Goal: Obtain resource: Download file/media

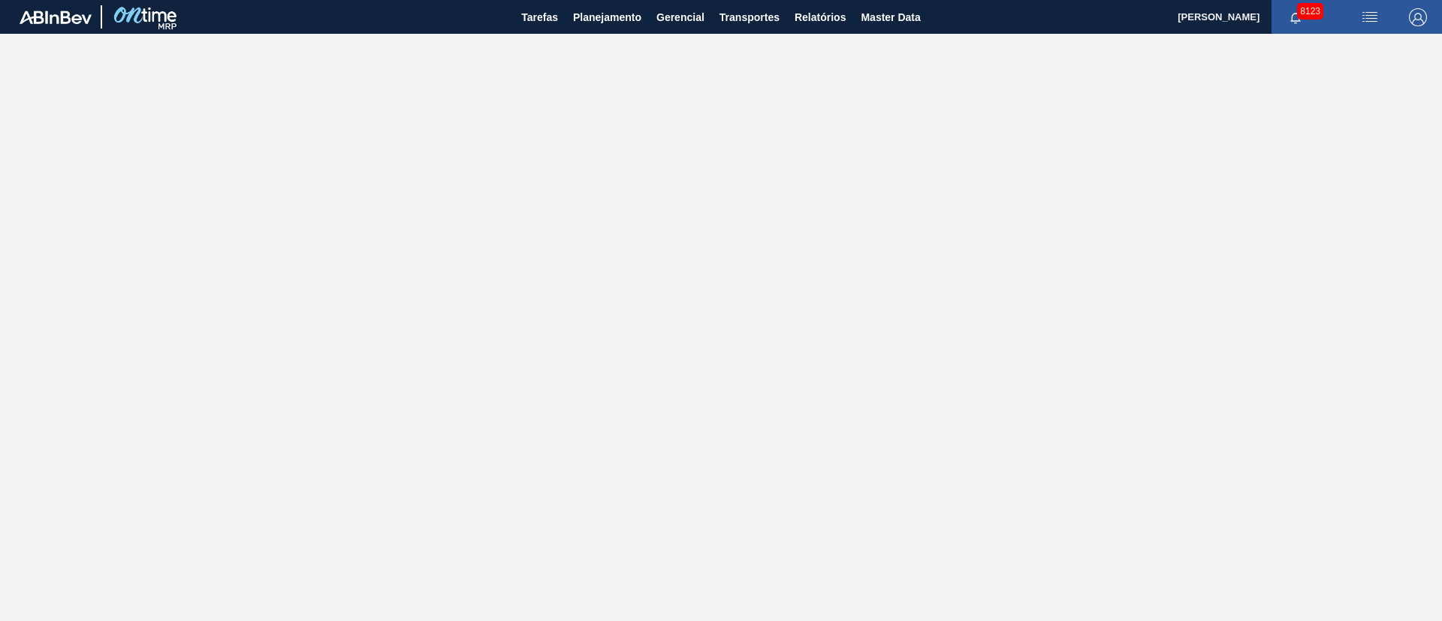
click at [908, 257] on main "Tarefas Planejamento Gerencial Transportes Relatórios Master Data [PERSON_NAME]…" at bounding box center [721, 310] width 1442 height 621
click at [626, 32] on button "Planejamento" at bounding box center [607, 17] width 83 height 34
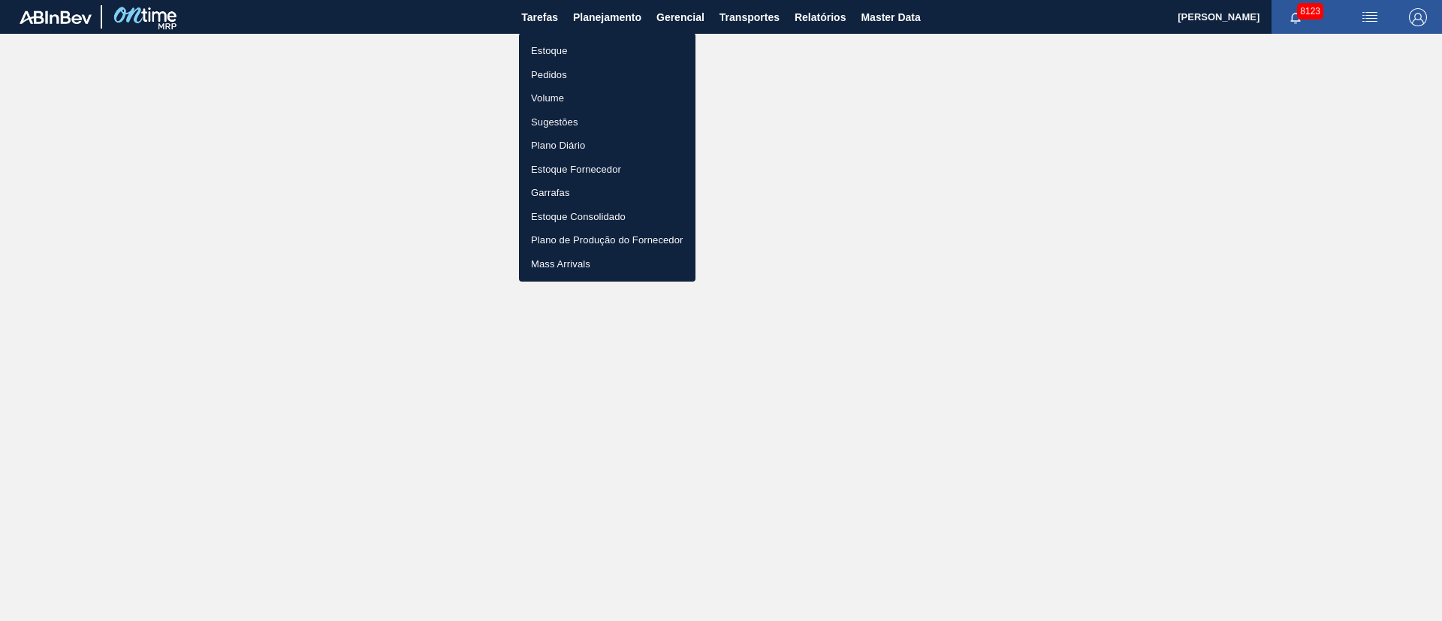
click at [569, 74] on li "Pedidos" at bounding box center [607, 75] width 177 height 24
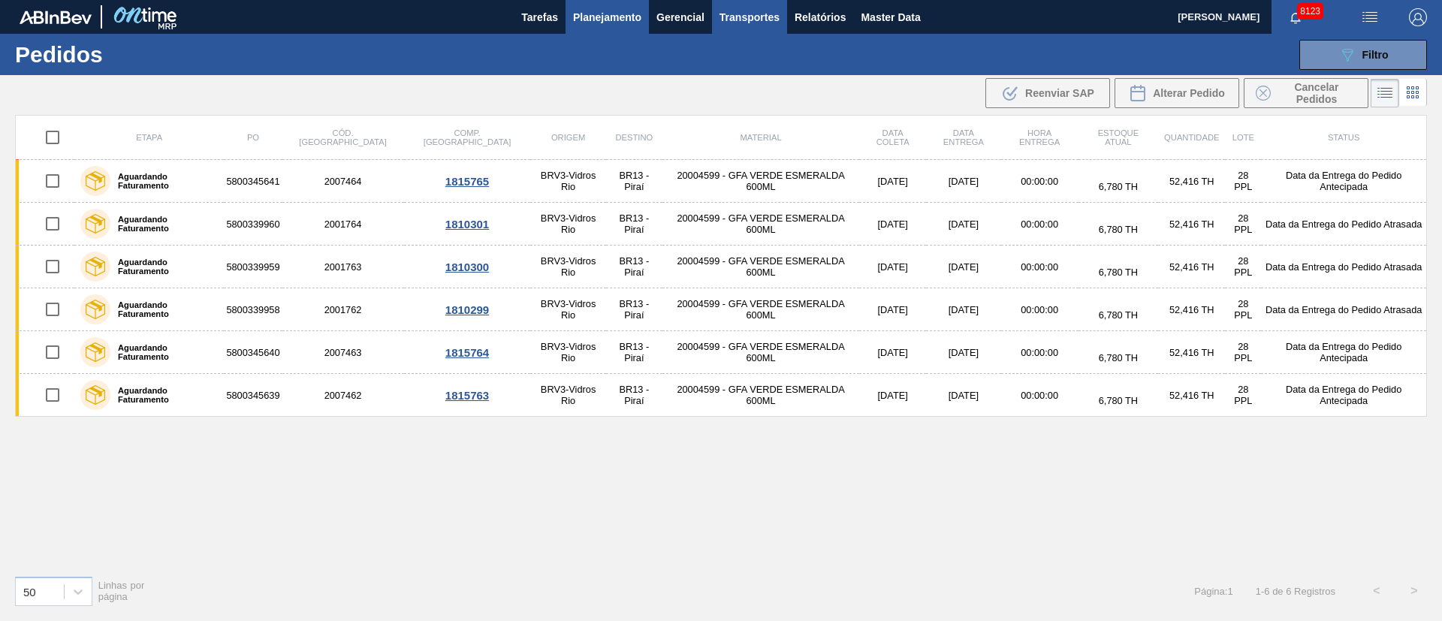
click at [729, 18] on span "Transportes" at bounding box center [750, 17] width 60 height 18
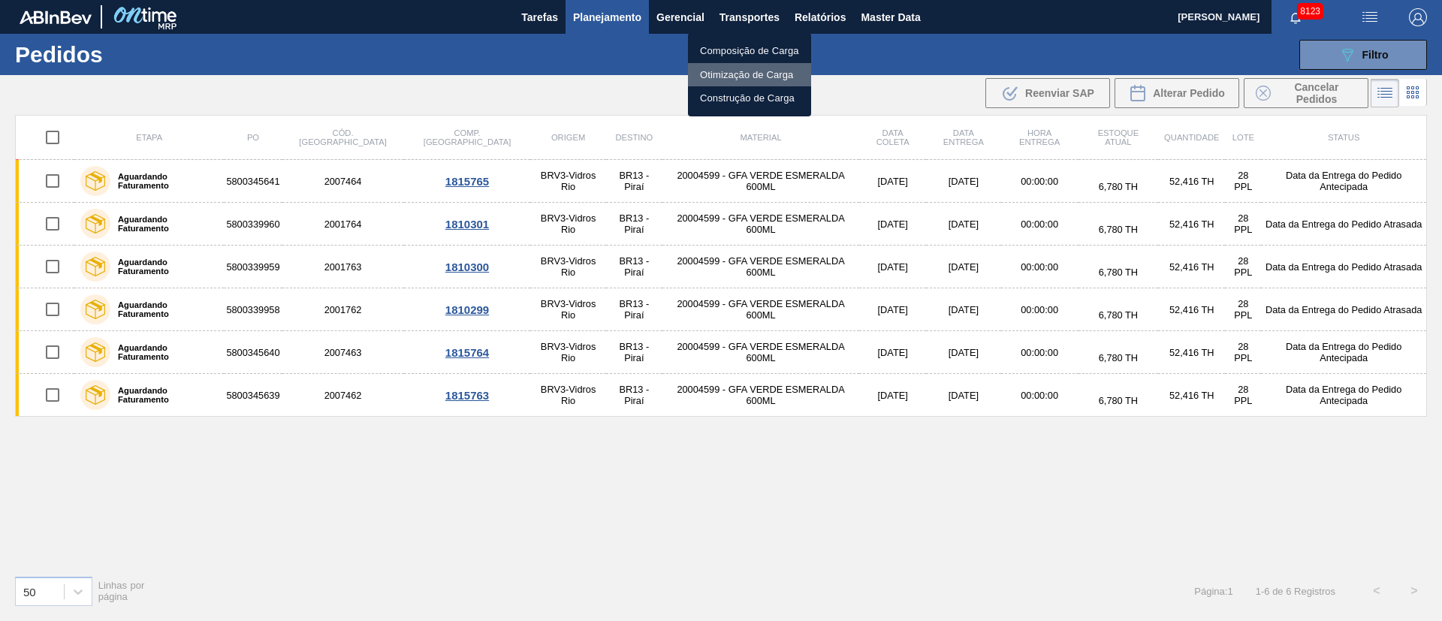
click at [736, 71] on li "Otimização de Carga" at bounding box center [749, 75] width 123 height 24
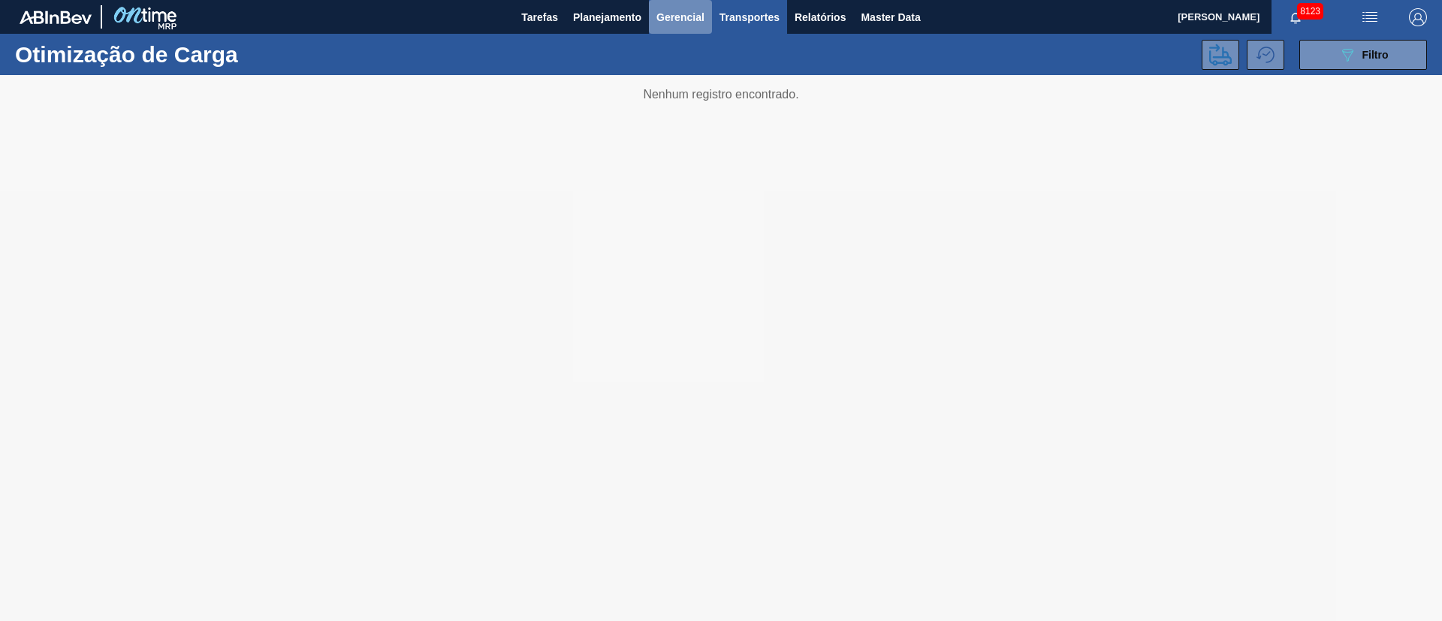
click at [681, 23] on span "Gerencial" at bounding box center [680, 17] width 48 height 18
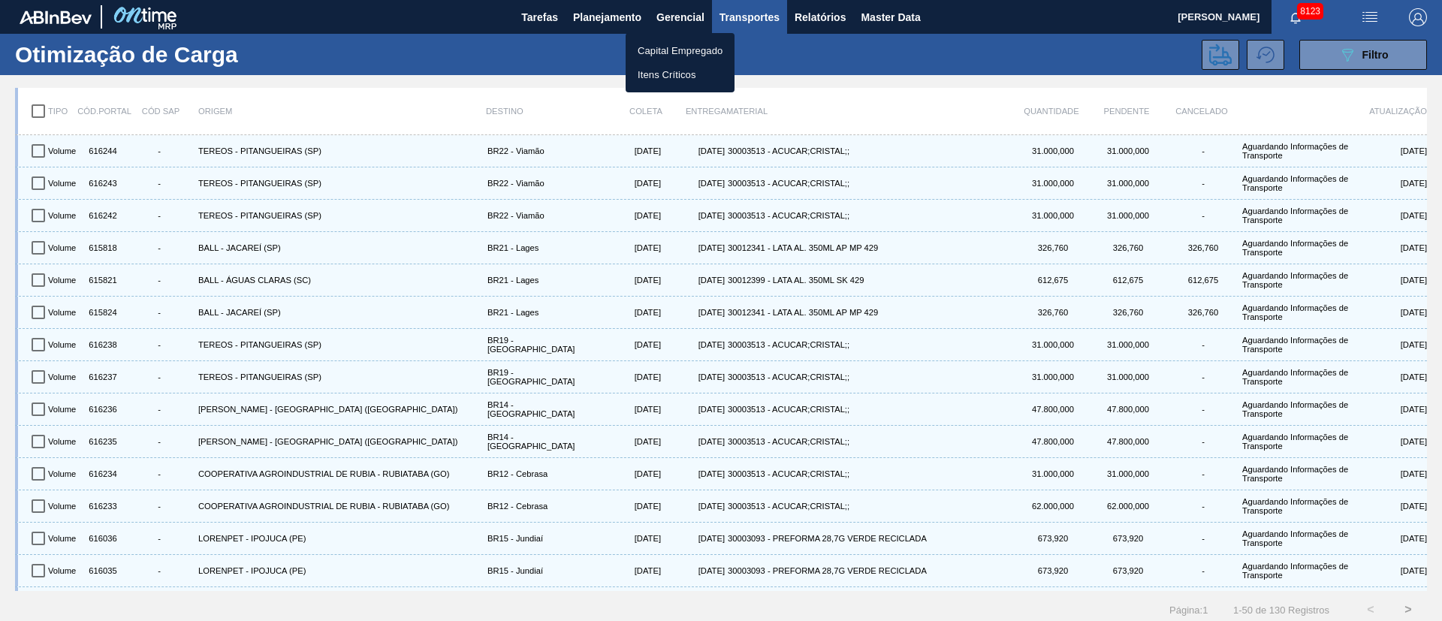
click at [820, 15] on div at bounding box center [721, 310] width 1442 height 621
click at [816, 19] on span "Relatórios" at bounding box center [820, 17] width 51 height 18
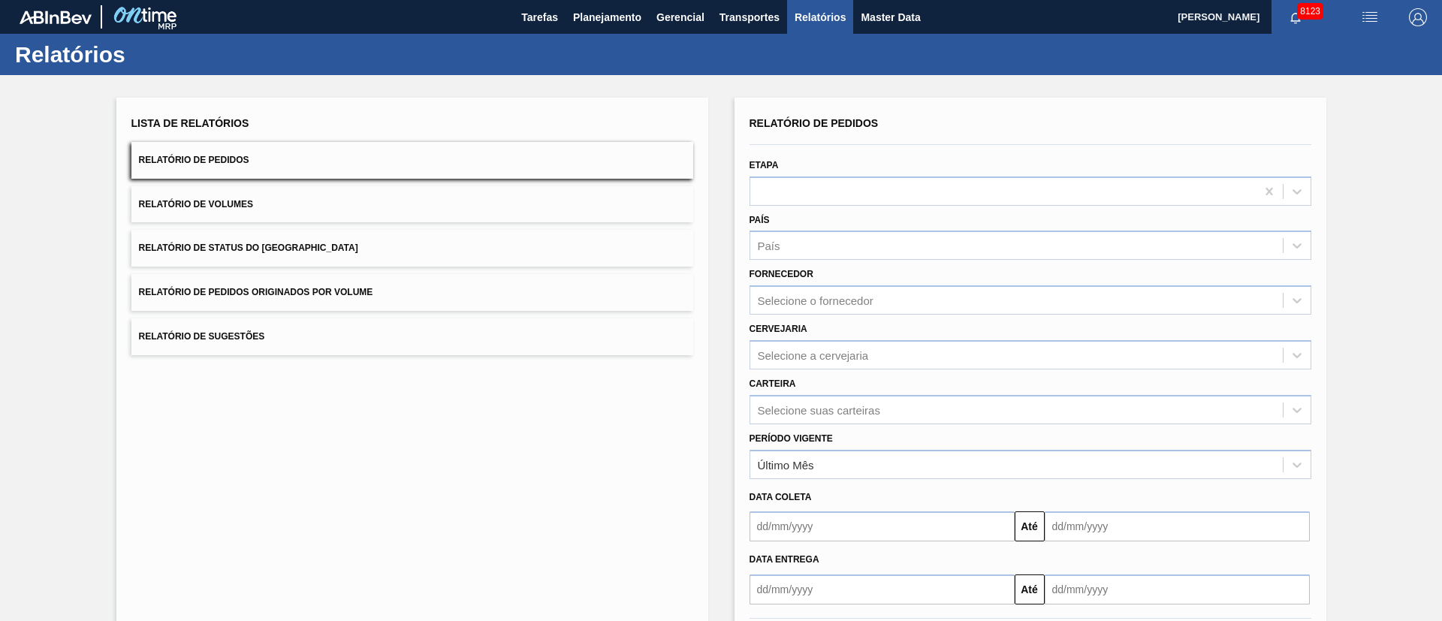
click at [255, 285] on button "Relatório de Pedidos Originados por Volume" at bounding box center [412, 292] width 562 height 37
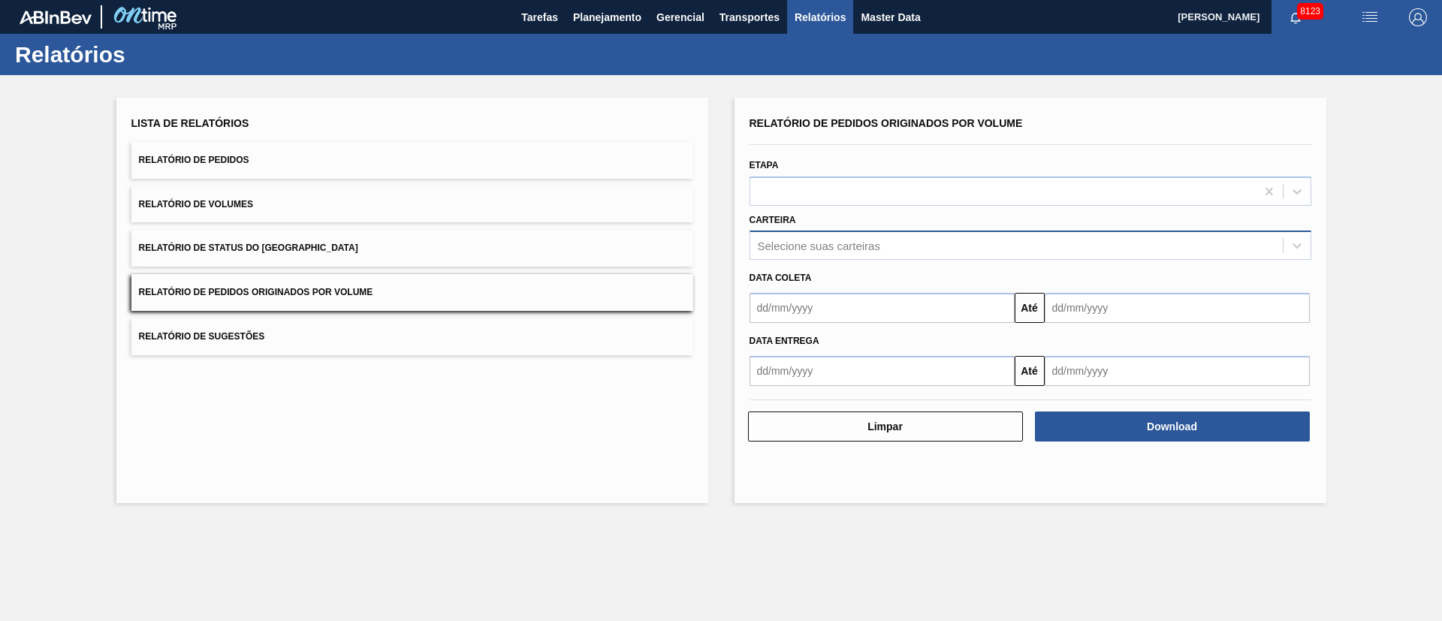
click at [816, 240] on div "Selecione suas carteiras" at bounding box center [819, 246] width 122 height 13
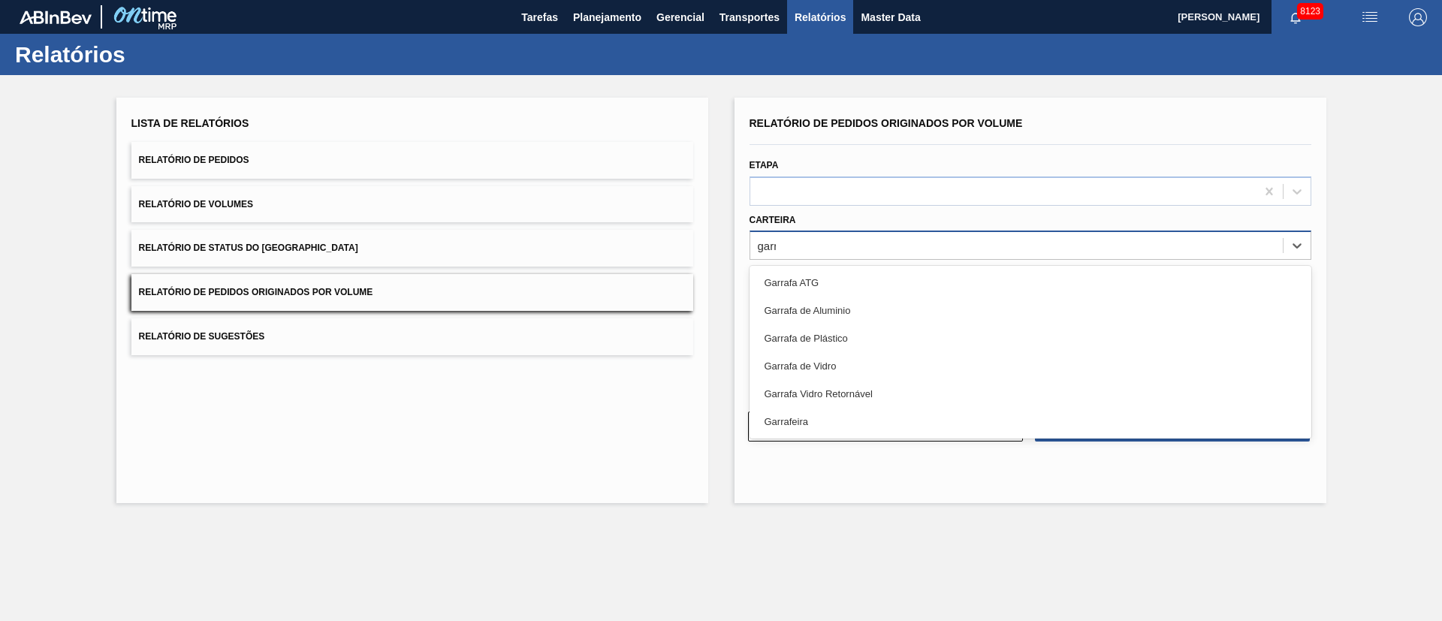
type input "garra"
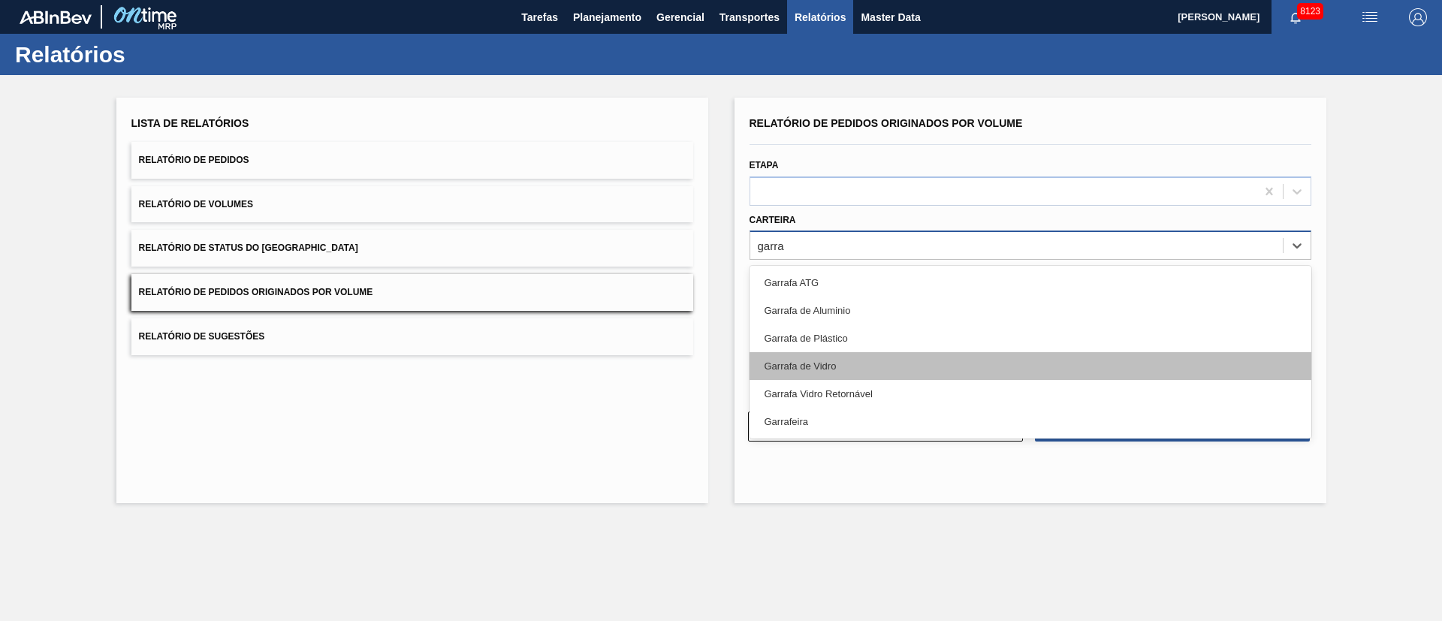
click at [809, 364] on div "Garrafa de Vidro" at bounding box center [1031, 366] width 562 height 28
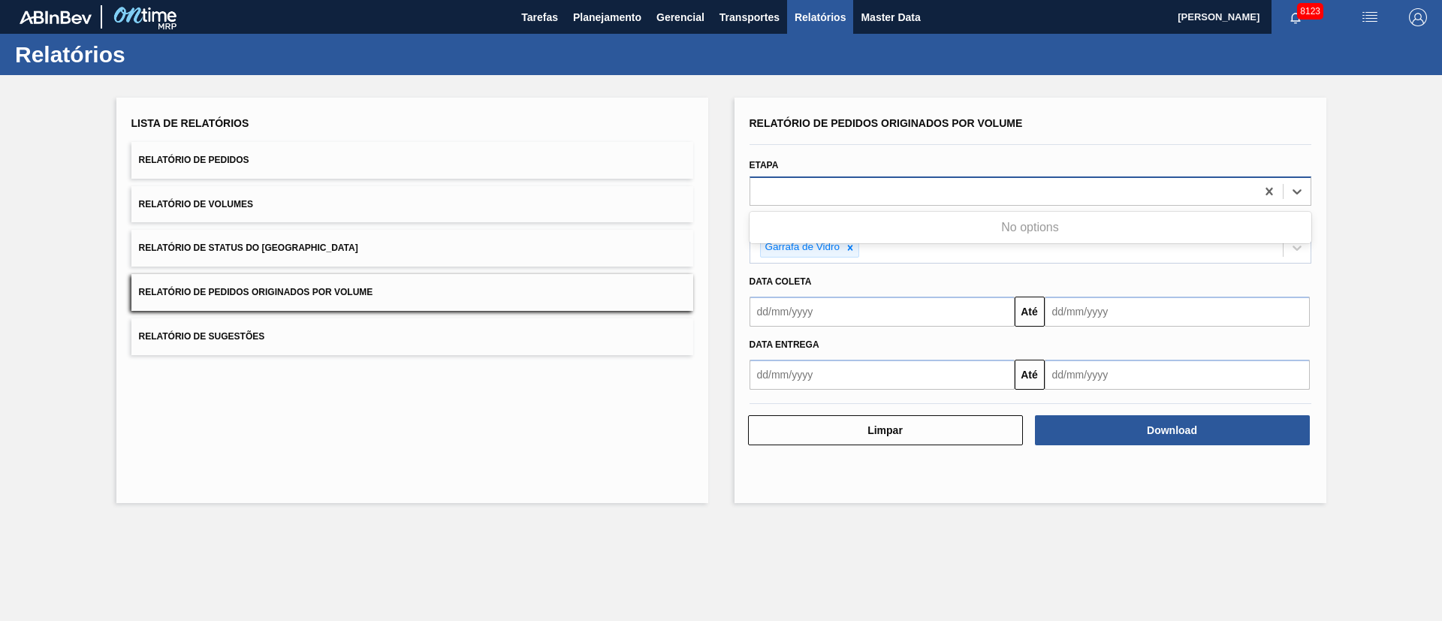
click at [824, 197] on div at bounding box center [1002, 191] width 505 height 22
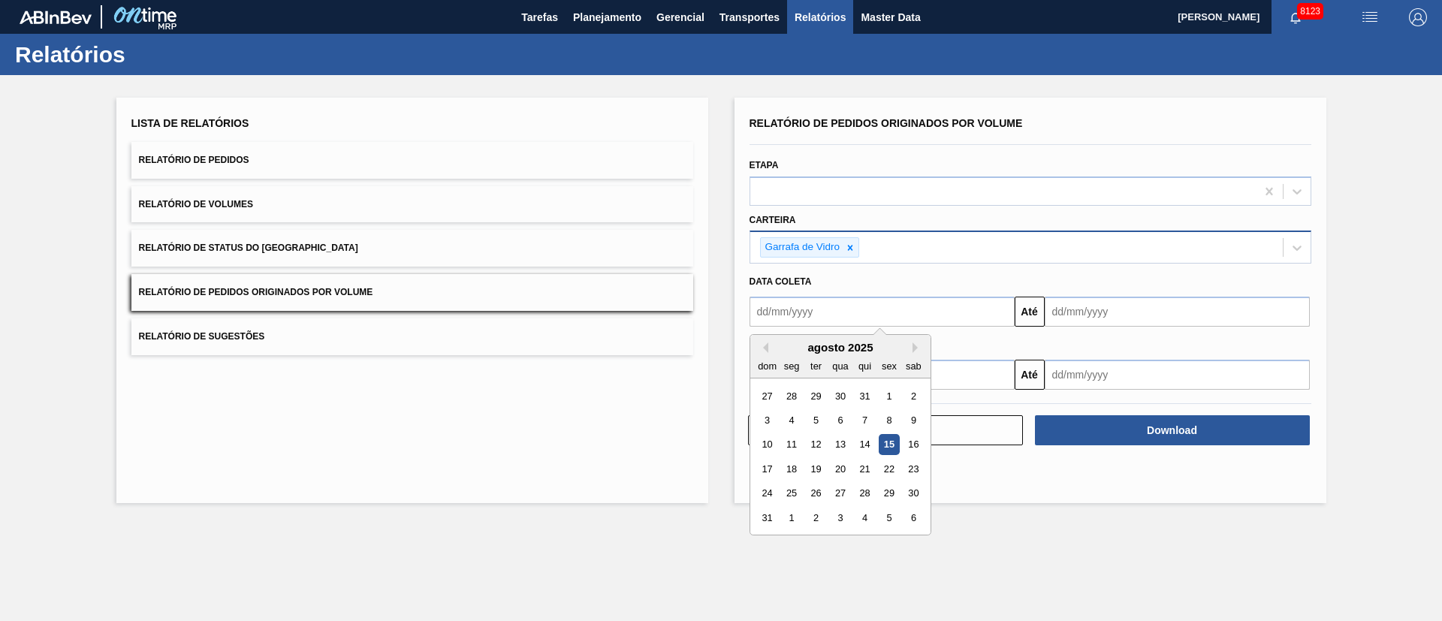
click at [835, 309] on input "text" at bounding box center [882, 312] width 265 height 30
click at [886, 394] on div "1" at bounding box center [889, 396] width 20 height 20
type input "[DATE]"
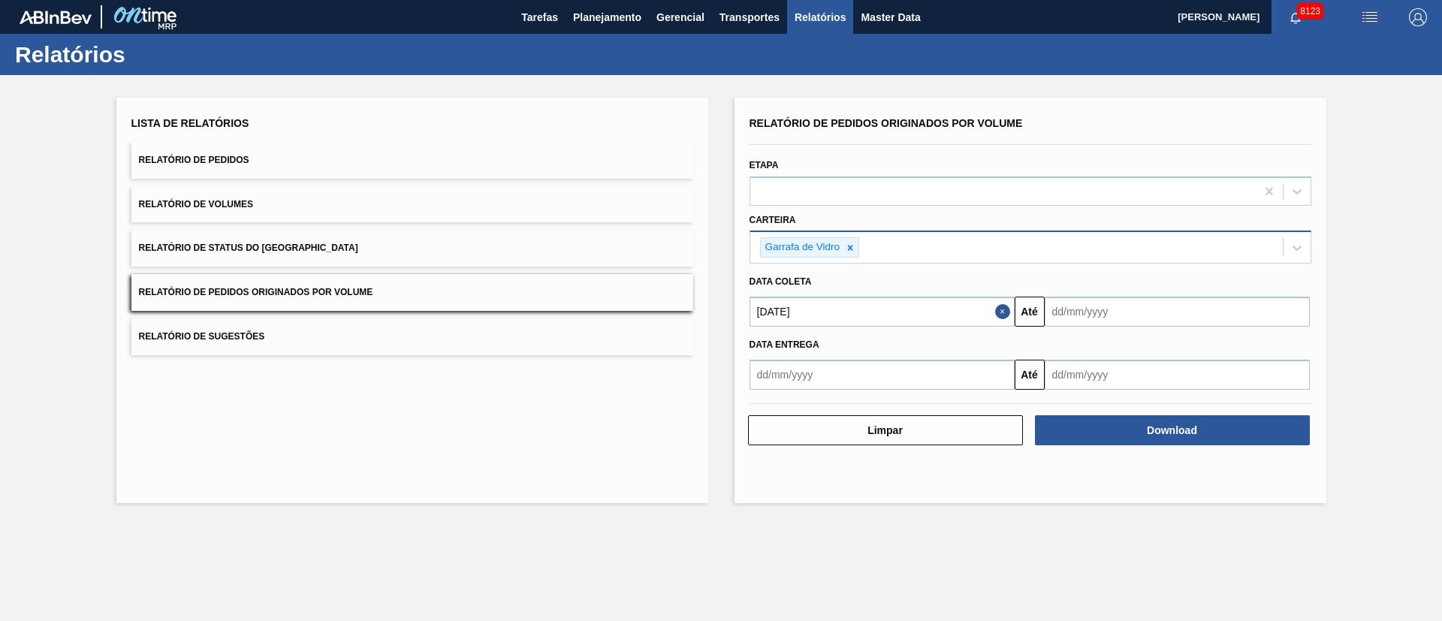
click at [1090, 313] on input "text" at bounding box center [1177, 312] width 265 height 30
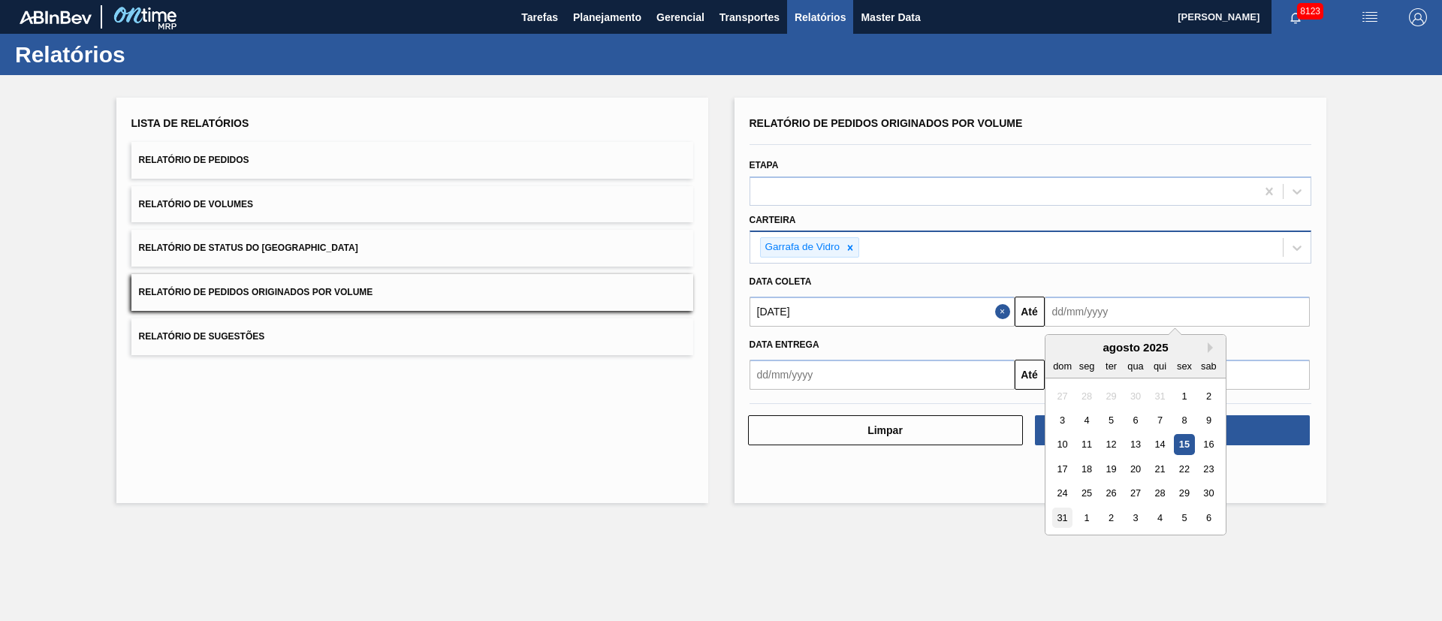
click at [1067, 523] on div "31" at bounding box center [1062, 518] width 20 height 20
type input "[DATE]"
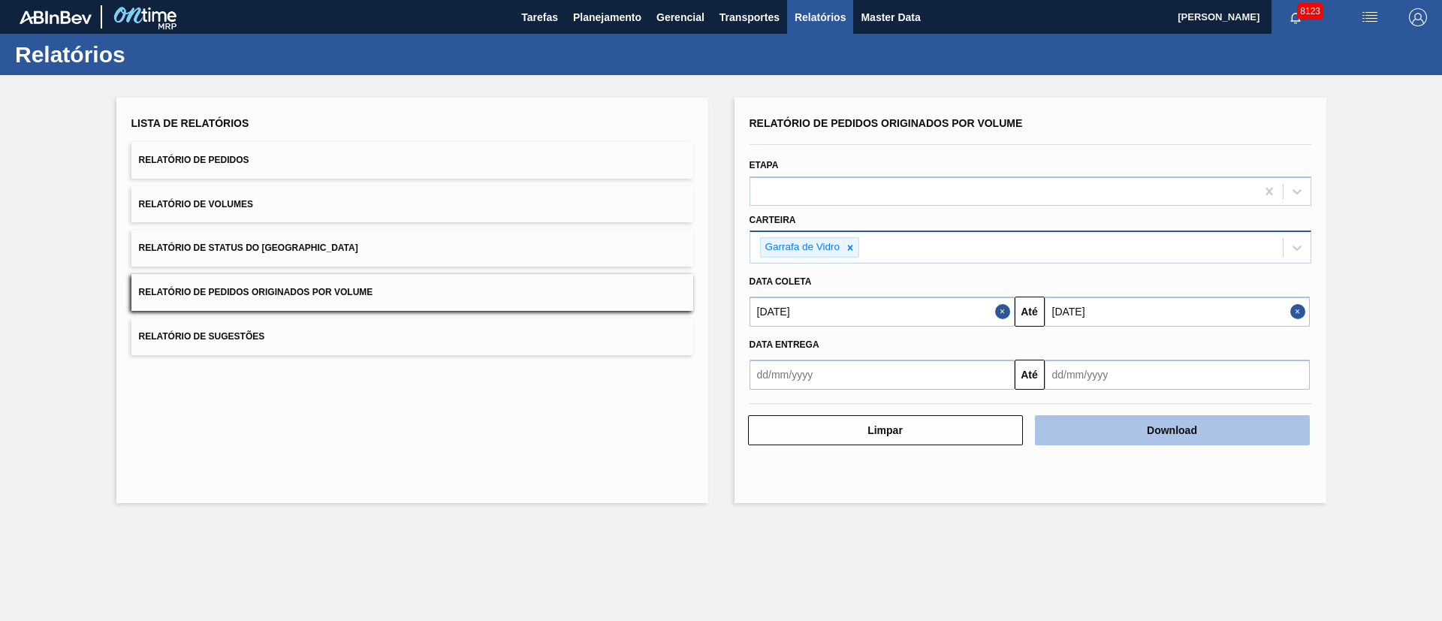
click at [1100, 429] on button "Download" at bounding box center [1172, 430] width 275 height 30
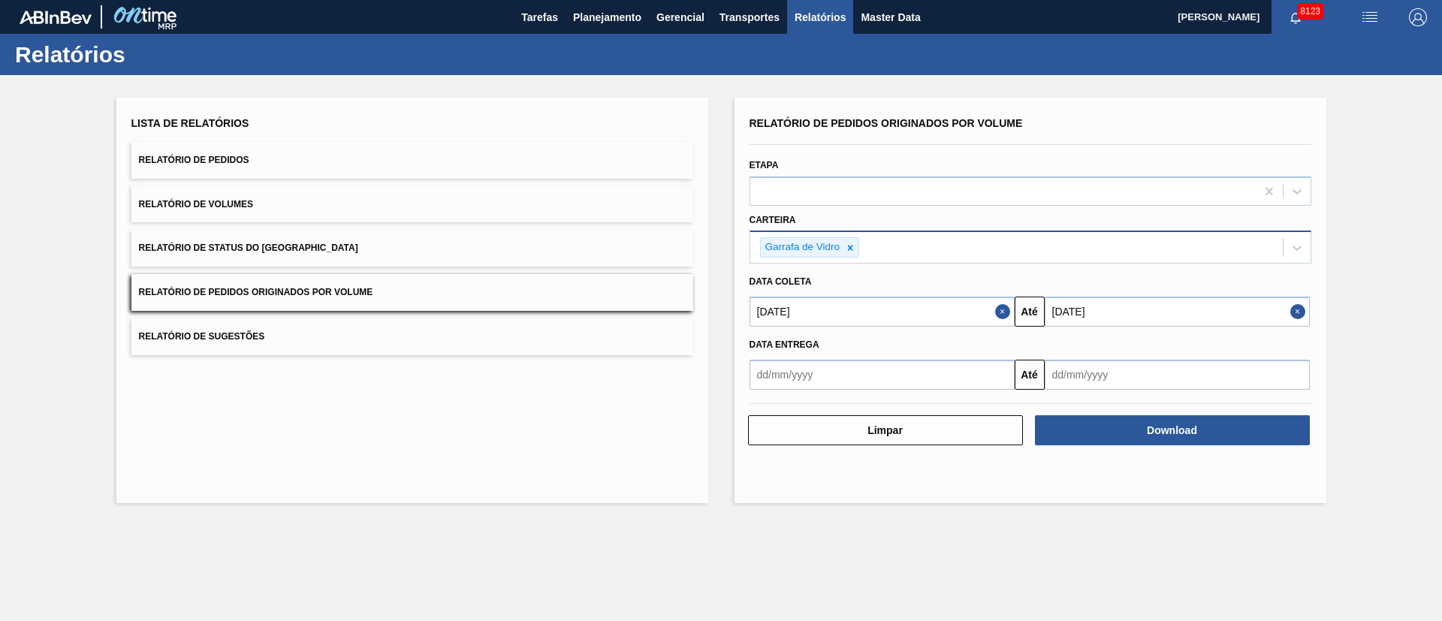
click at [756, 338] on div "Data entrega" at bounding box center [1031, 345] width 574 height 22
